Goal: Find specific page/section: Find specific page/section

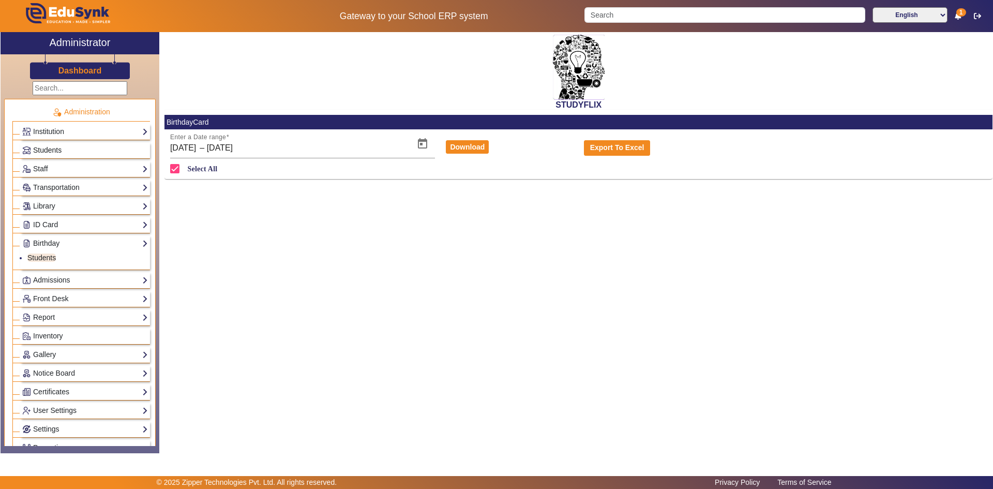
click at [62, 150] on link "Students" at bounding box center [85, 150] width 126 height 12
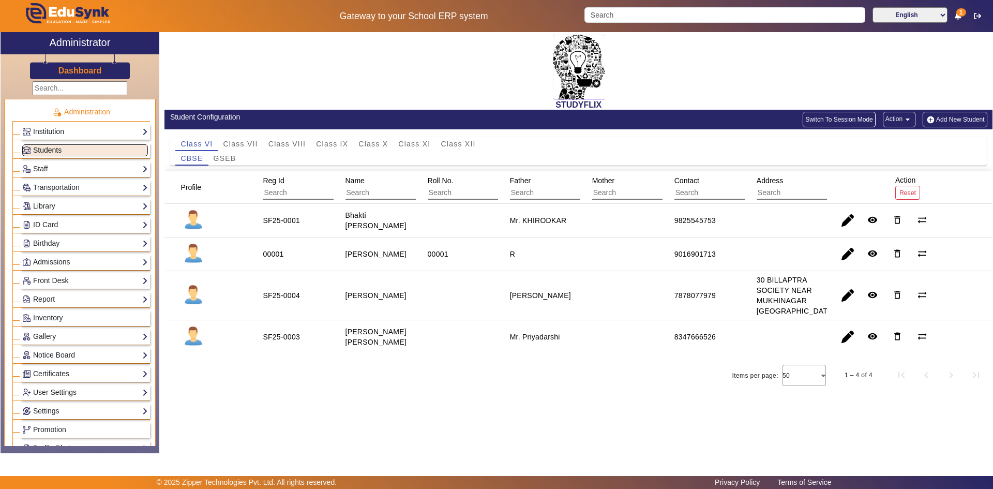
click at [62, 152] on link "Students" at bounding box center [85, 150] width 126 height 12
click at [236, 147] on span "Class VII" at bounding box center [241, 143] width 35 height 7
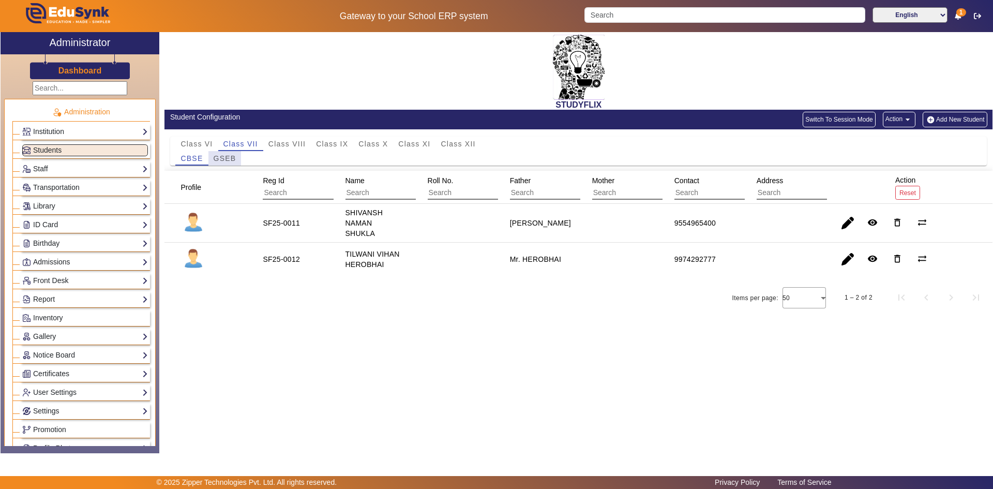
click at [230, 159] on span "GSEB" at bounding box center [225, 158] width 23 height 7
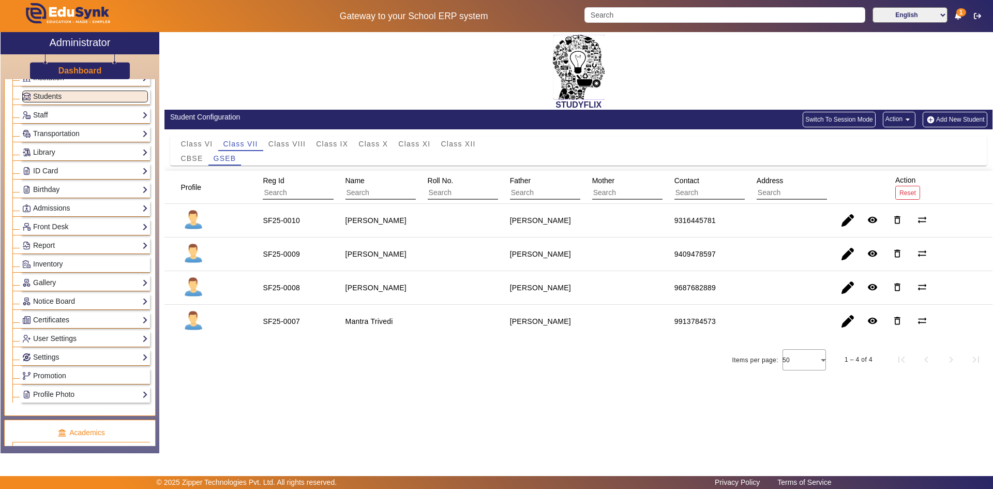
scroll to position [155, 0]
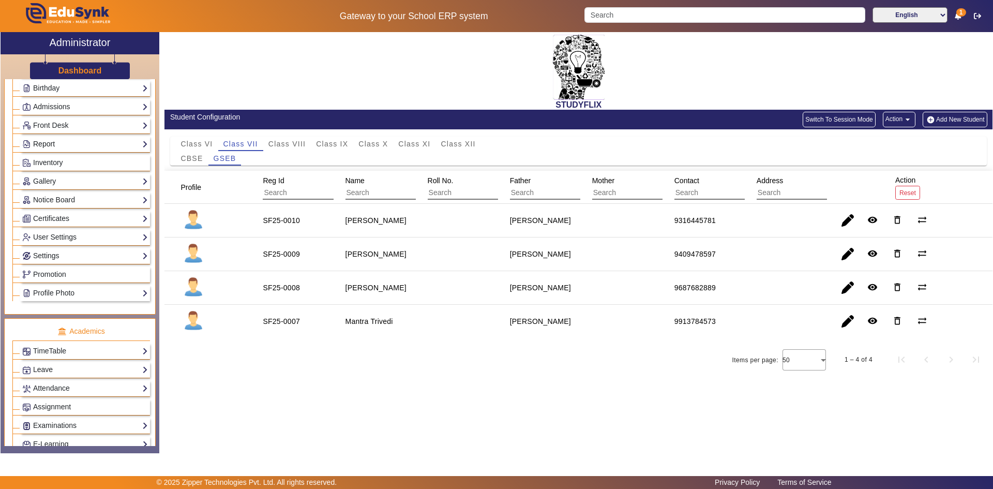
click at [54, 147] on link "Report" at bounding box center [85, 144] width 126 height 12
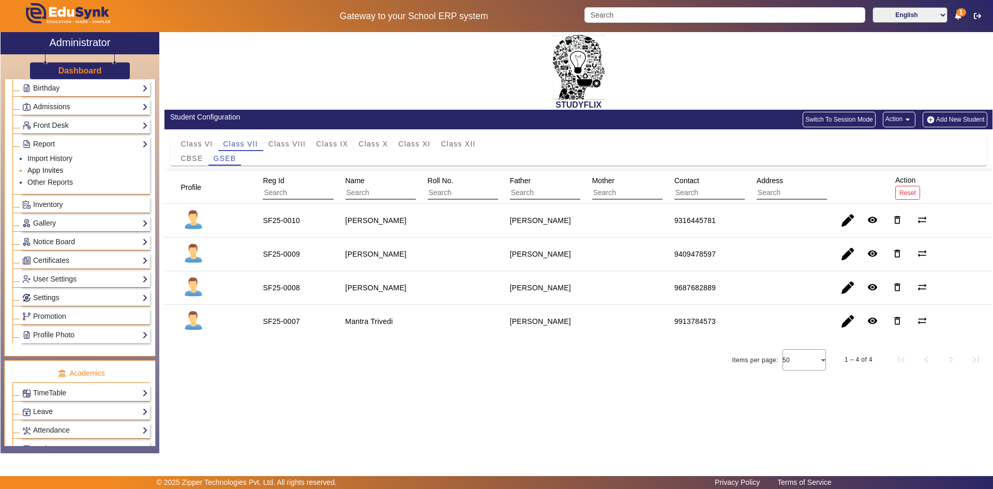
click at [42, 172] on link "App Invites" at bounding box center [45, 170] width 36 height 8
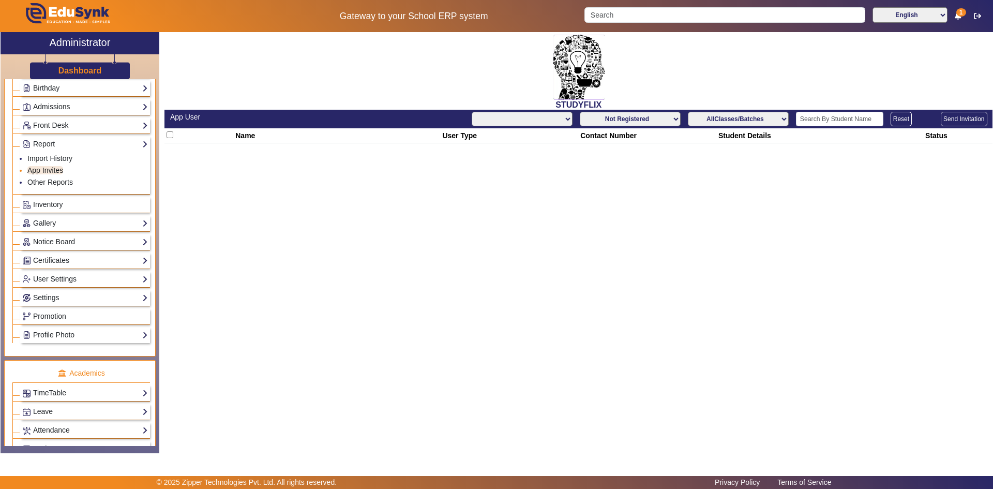
select select "All"
